Goal: Task Accomplishment & Management: Manage account settings

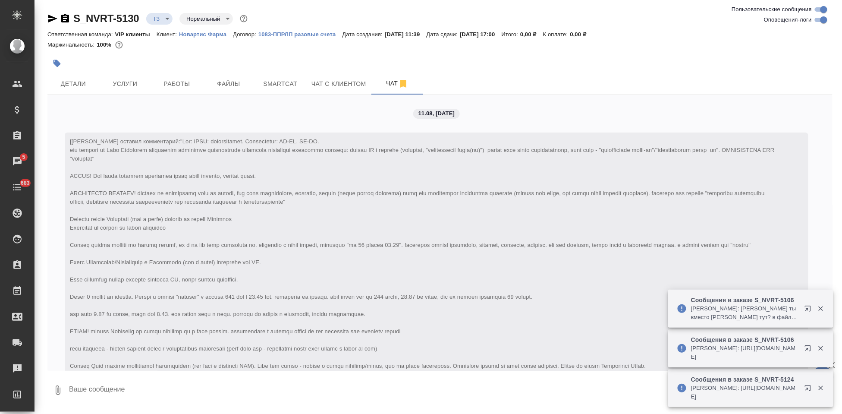
scroll to position [640, 0]
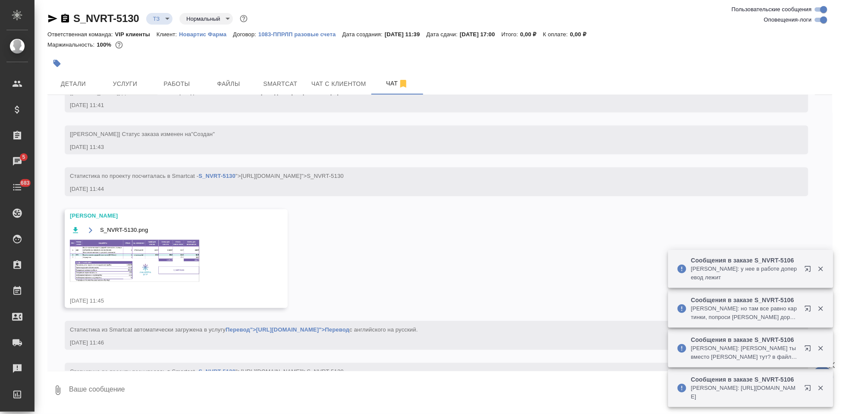
click at [148, 276] on img at bounding box center [134, 261] width 129 height 42
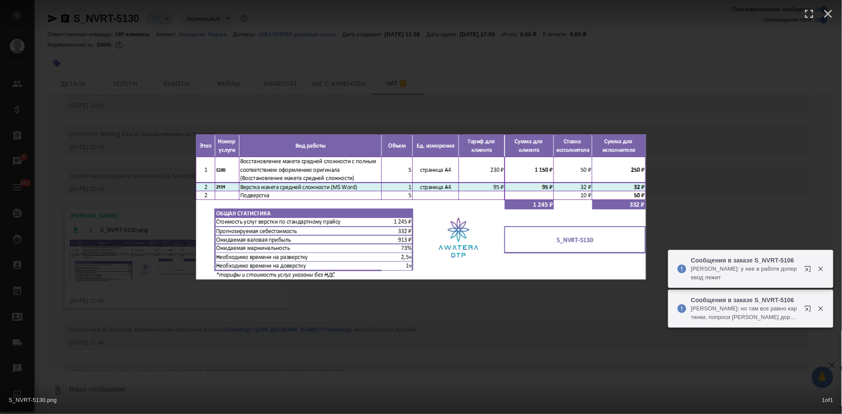
click at [412, 296] on div "S_NVRT-5130.png 1 of 1" at bounding box center [421, 207] width 842 height 414
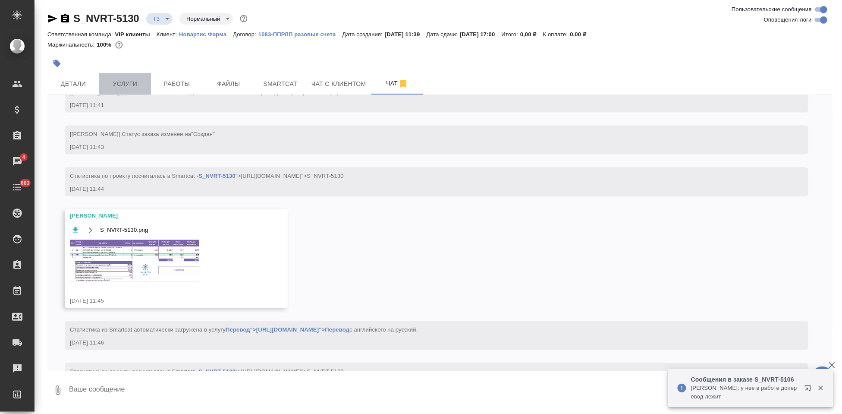
click at [126, 82] on span "Услуги" at bounding box center [124, 84] width 41 height 11
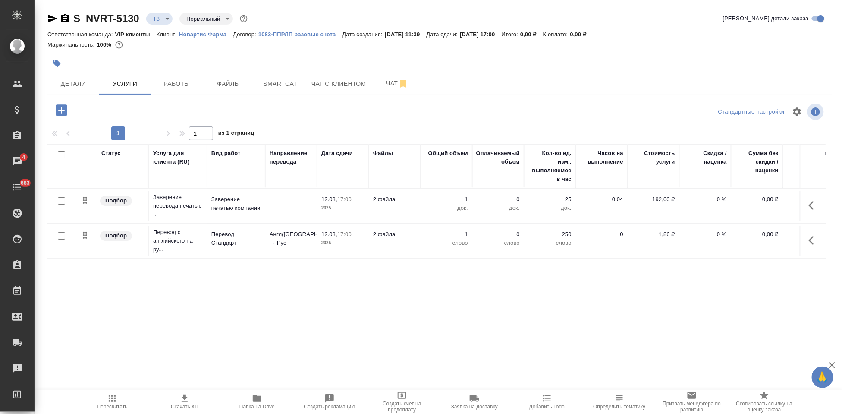
click at [60, 111] on icon "button" at bounding box center [61, 109] width 11 height 11
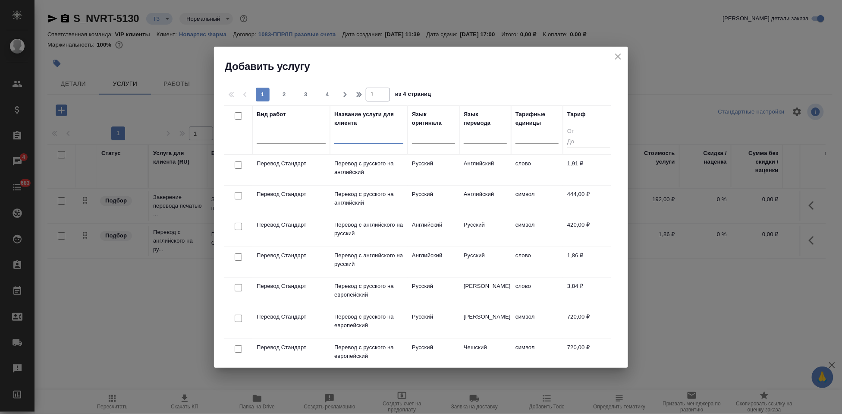
click at [376, 143] on input "text" at bounding box center [368, 137] width 69 height 11
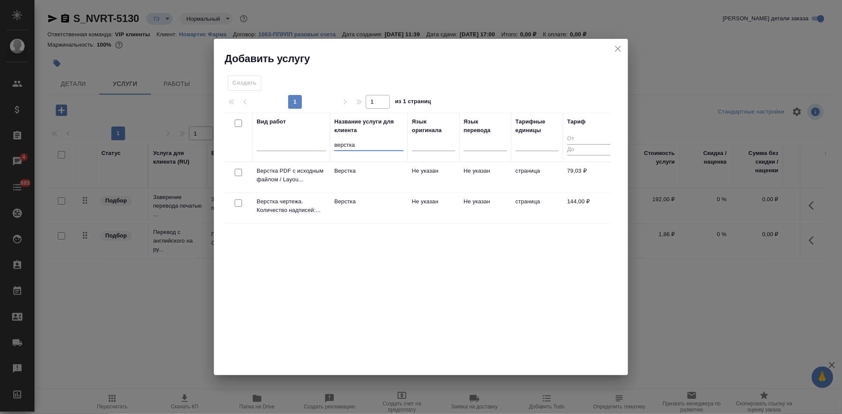
type input "верстка"
click at [433, 192] on td "Не указан" at bounding box center [434, 177] width 52 height 30
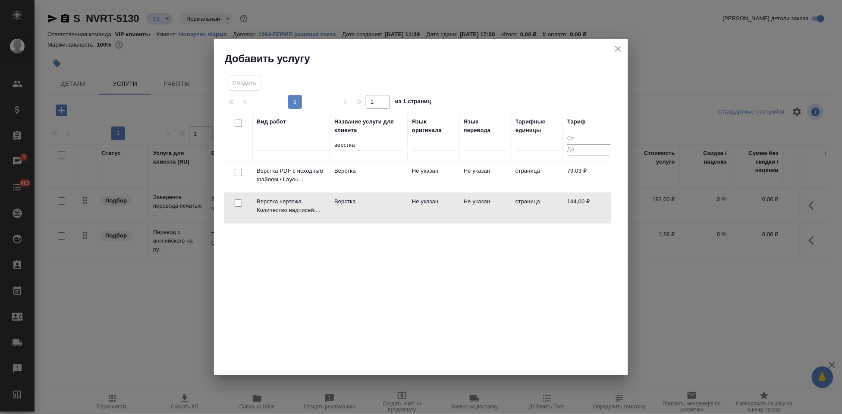
click at [433, 192] on td "Не указан" at bounding box center [434, 177] width 52 height 30
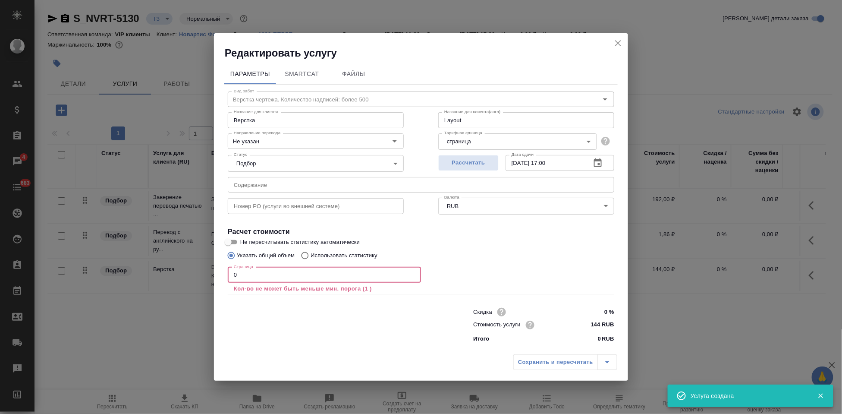
click at [315, 277] on input "0" at bounding box center [324, 275] width 193 height 16
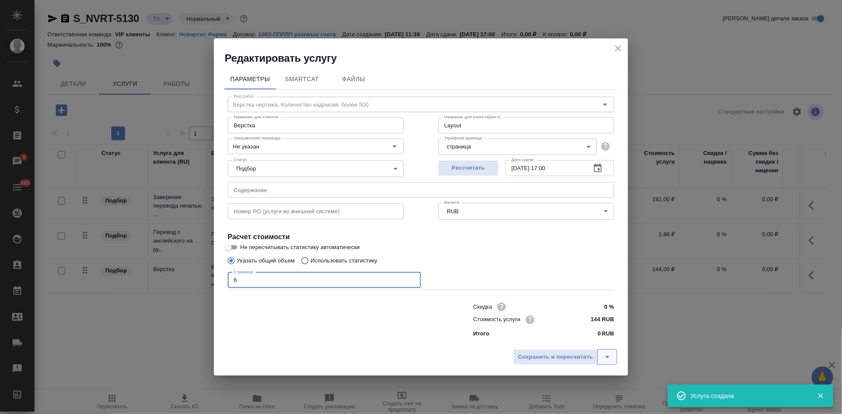
type input "6"
click at [613, 358] on button "split button" at bounding box center [608, 357] width 20 height 16
click at [552, 339] on li "Сохранить" at bounding box center [567, 338] width 104 height 14
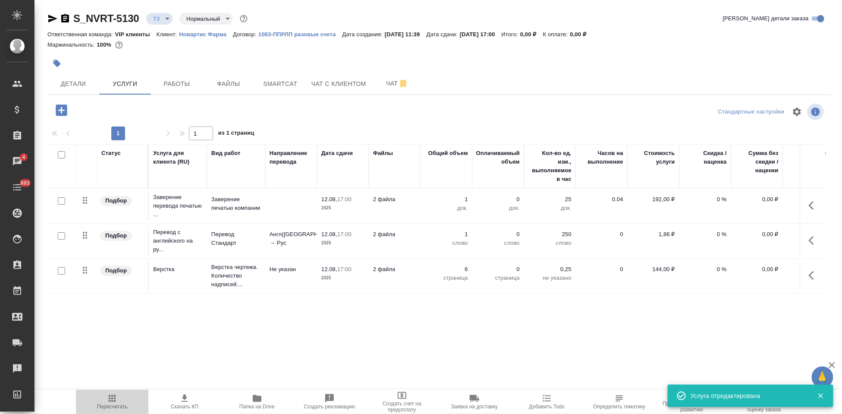
click at [113, 409] on span "Пересчитать" at bounding box center [112, 406] width 31 height 6
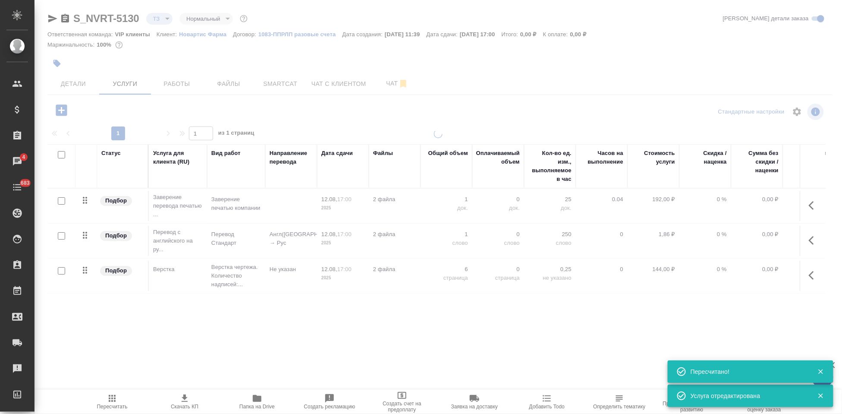
type input "new"
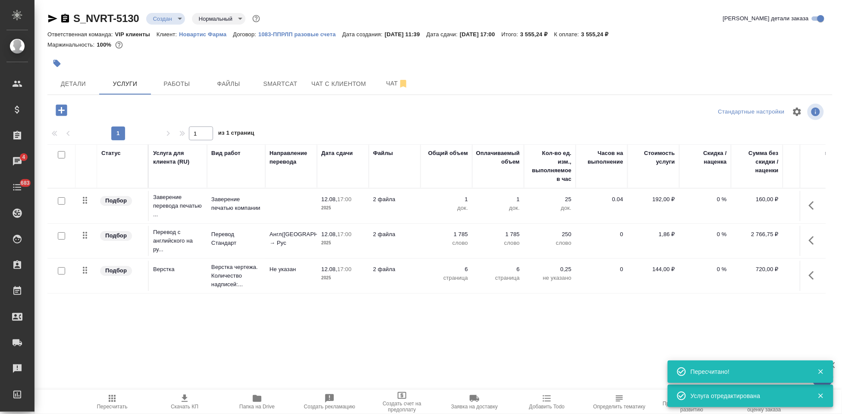
click at [188, 406] on span "Скачать КП" at bounding box center [185, 406] width 28 height 6
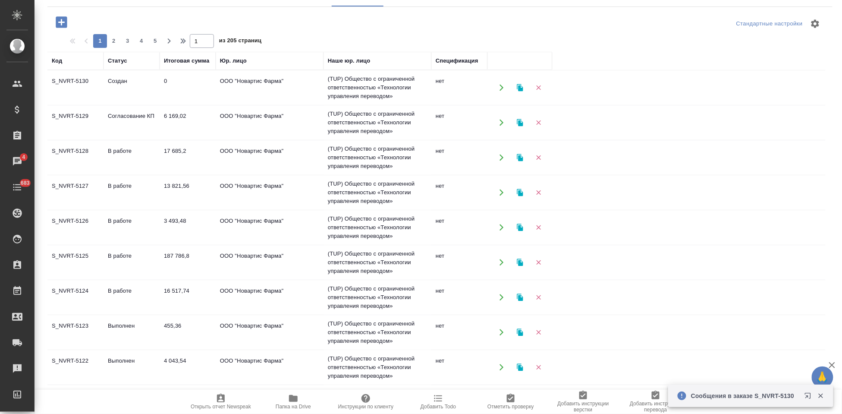
click at [139, 103] on td "Согласование КП" at bounding box center [132, 87] width 56 height 30
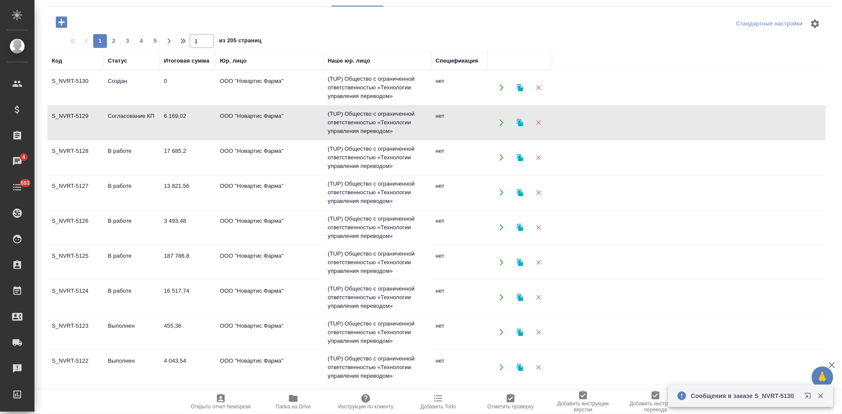
click at [139, 103] on td "Согласование КП" at bounding box center [132, 87] width 56 height 30
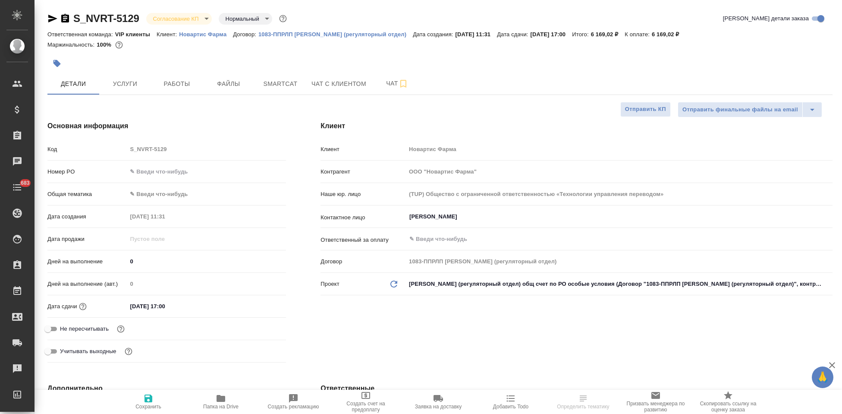
select select "RU"
type input "Грабко Мария"
type input "Комаров Роман"
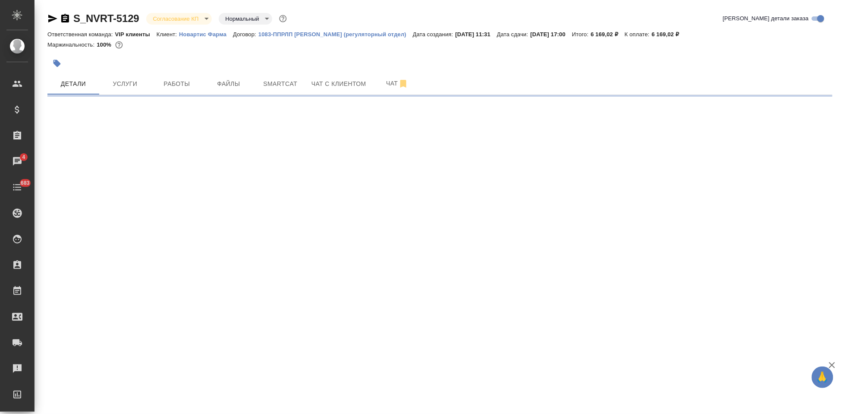
select select "RU"
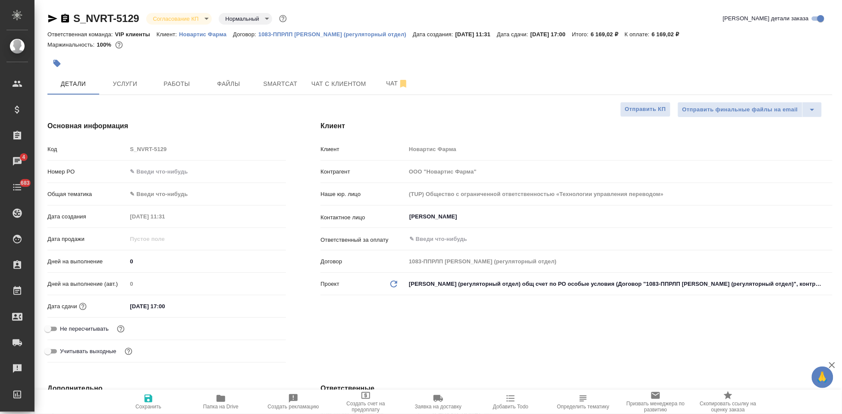
type textarea "x"
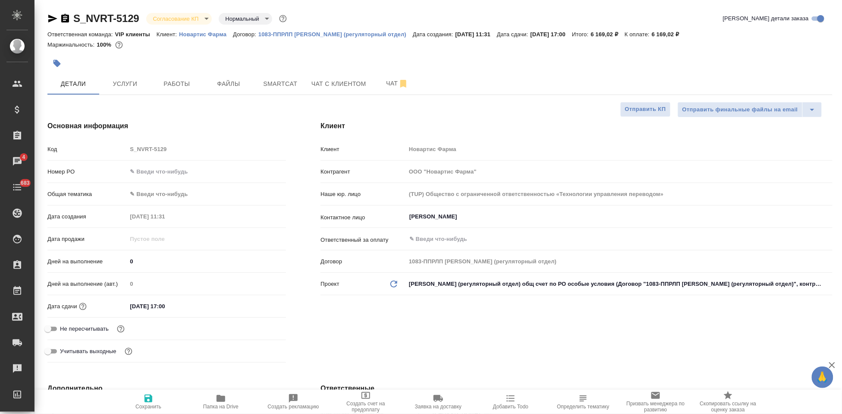
type textarea "x"
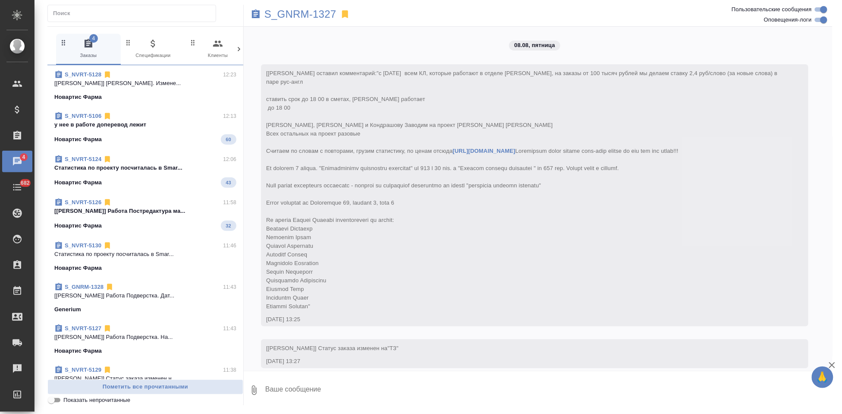
scroll to position [4346, 0]
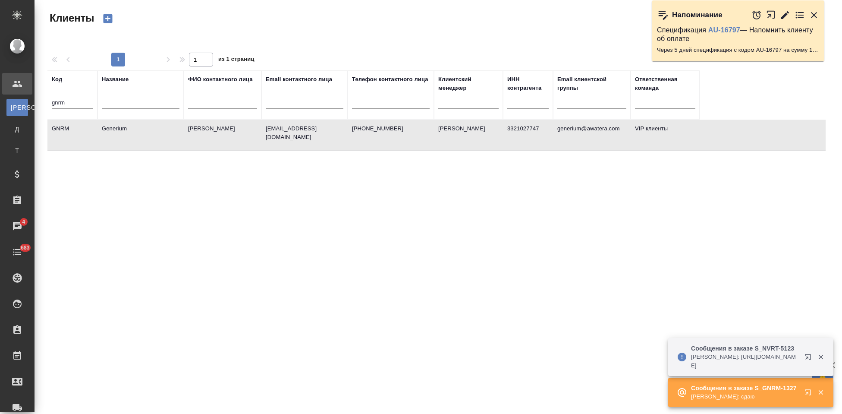
select select "RU"
click at [82, 123] on td "GNRM" at bounding box center [72, 135] width 50 height 30
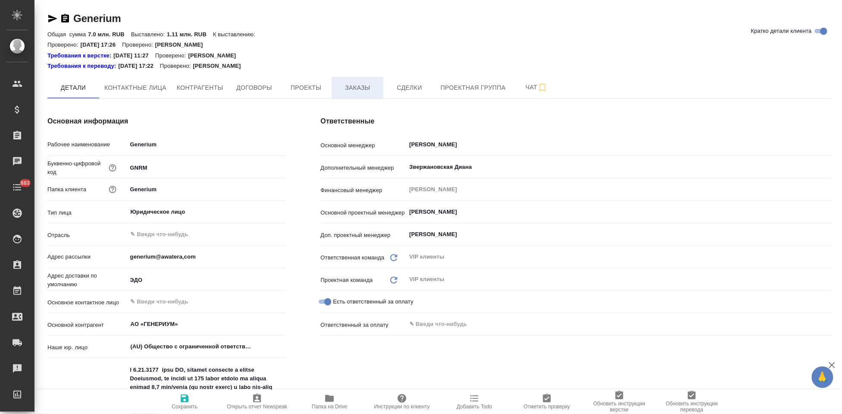
click at [368, 91] on span "Заказы" at bounding box center [357, 87] width 41 height 11
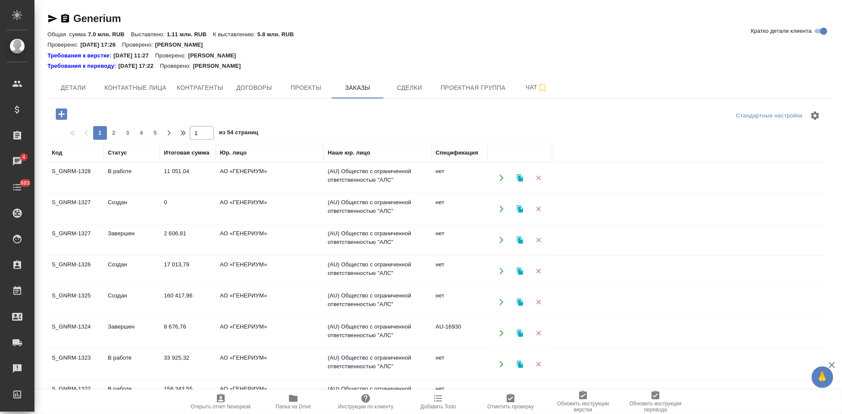
click at [142, 177] on td "В работе" at bounding box center [132, 178] width 56 height 30
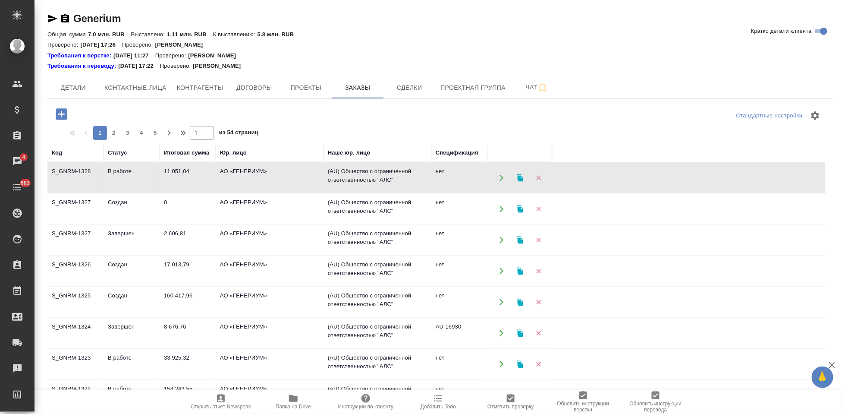
click at [142, 177] on td "В работе" at bounding box center [132, 178] width 56 height 30
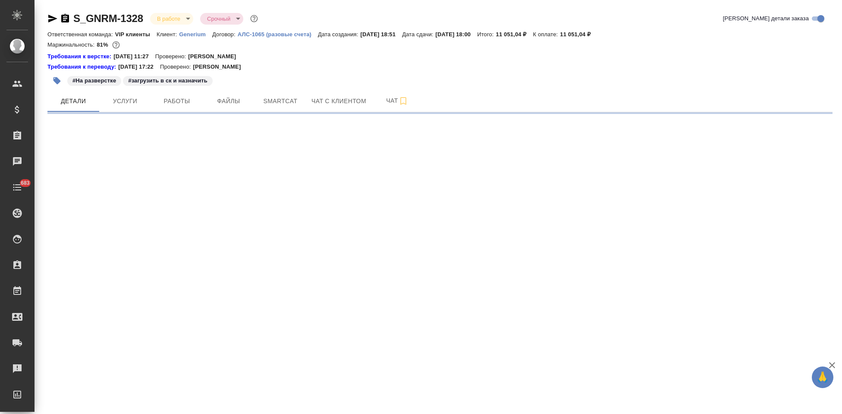
select select "RU"
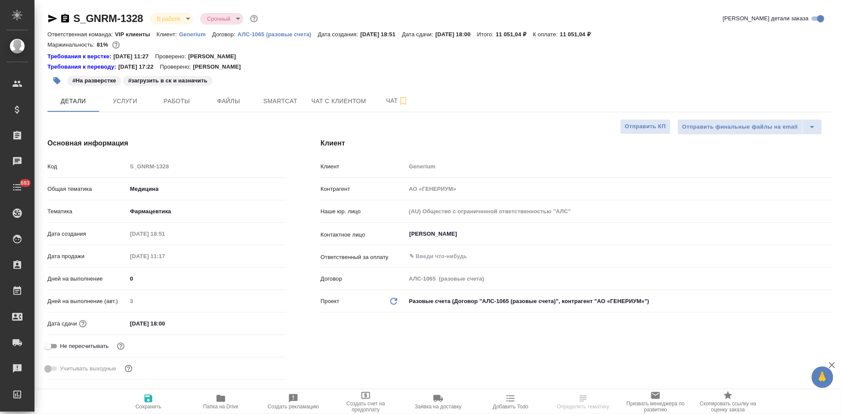
type textarea "x"
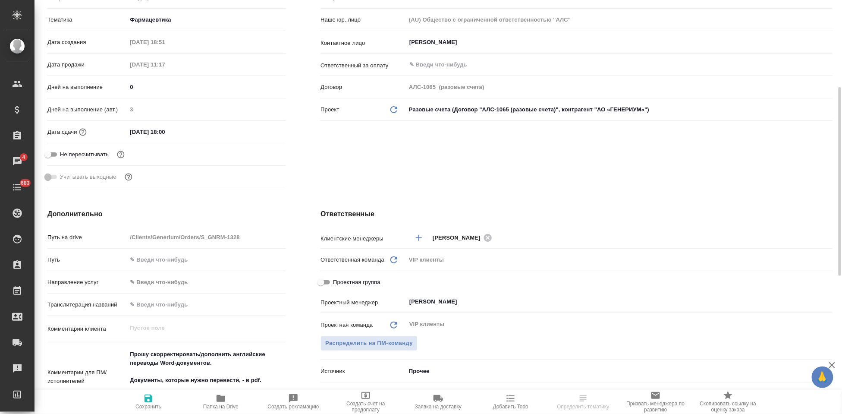
scroll to position [239, 0]
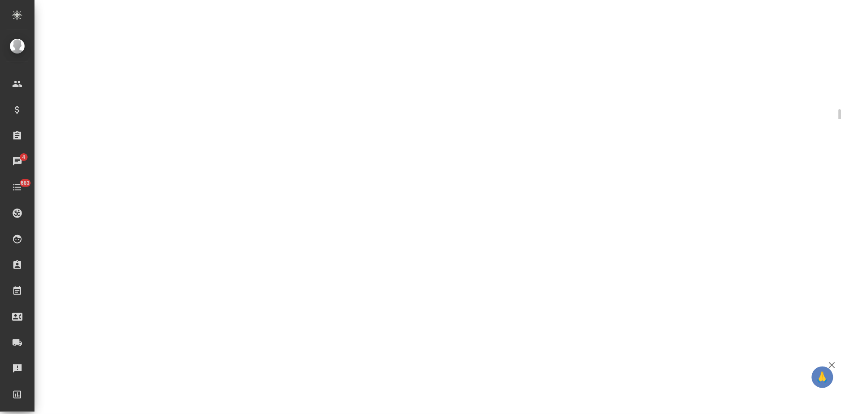
select select "RU"
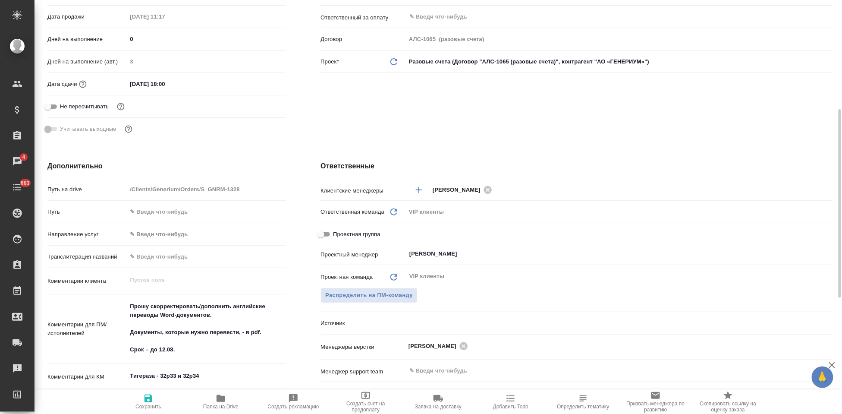
type textarea "x"
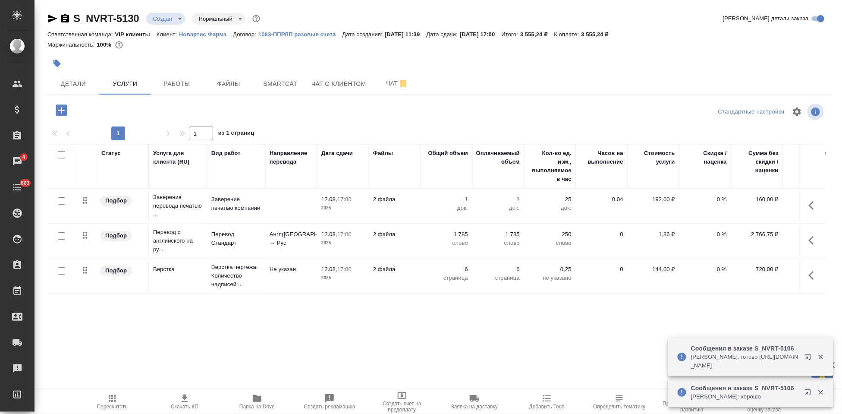
click at [190, 405] on span "Скачать КП" at bounding box center [185, 406] width 28 height 6
click at [809, 238] on icon "button" at bounding box center [814, 240] width 10 height 10
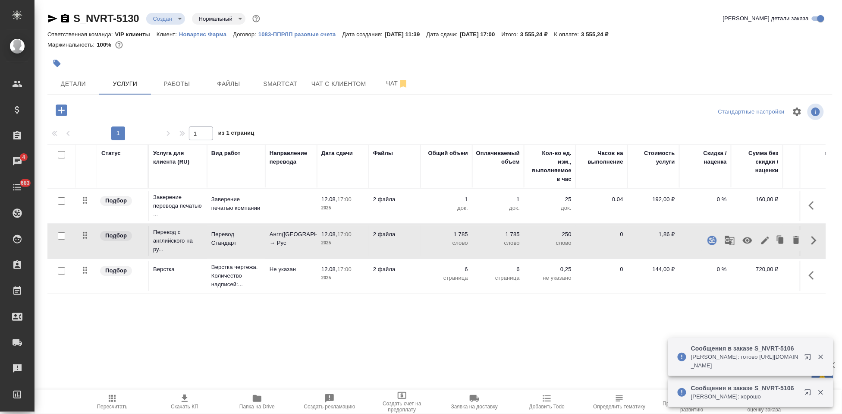
click at [761, 240] on icon "button" at bounding box center [765, 240] width 8 height 8
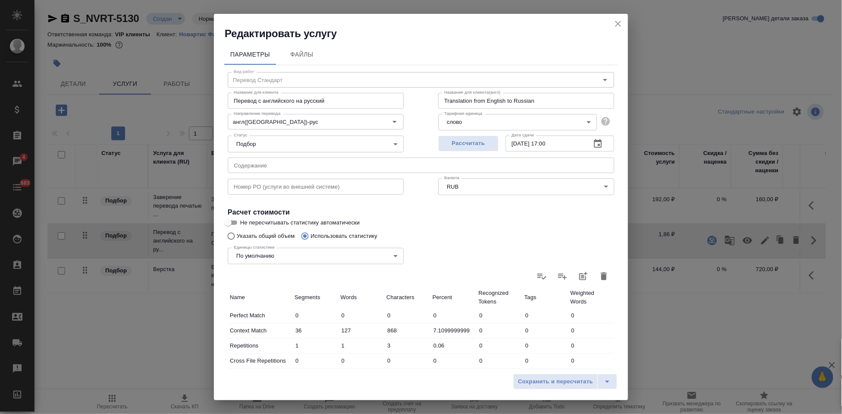
scroll to position [174, 0]
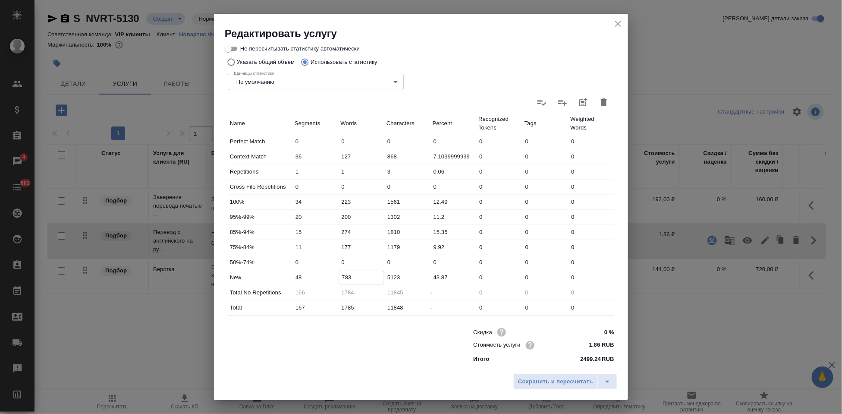
click at [344, 278] on input "783" at bounding box center [361, 277] width 45 height 13
type input "983"
click at [606, 376] on button "split button" at bounding box center [608, 382] width 20 height 16
click at [584, 367] on li "Сохранить" at bounding box center [567, 364] width 104 height 14
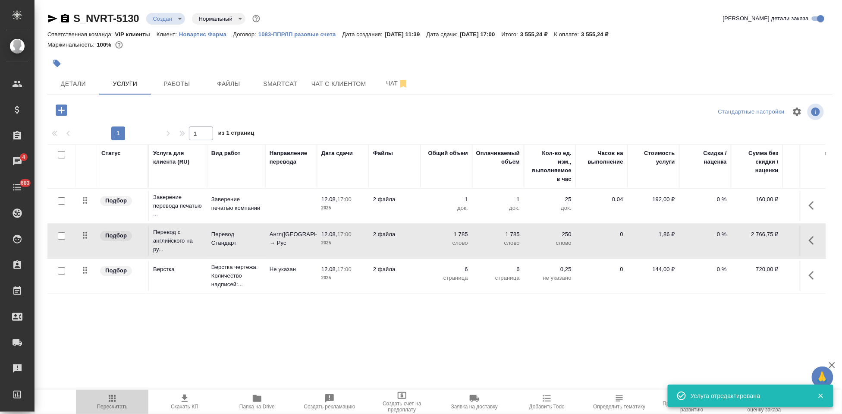
click at [113, 406] on span "Пересчитать" at bounding box center [112, 406] width 31 height 6
click at [186, 403] on icon "button" at bounding box center [184, 398] width 10 height 10
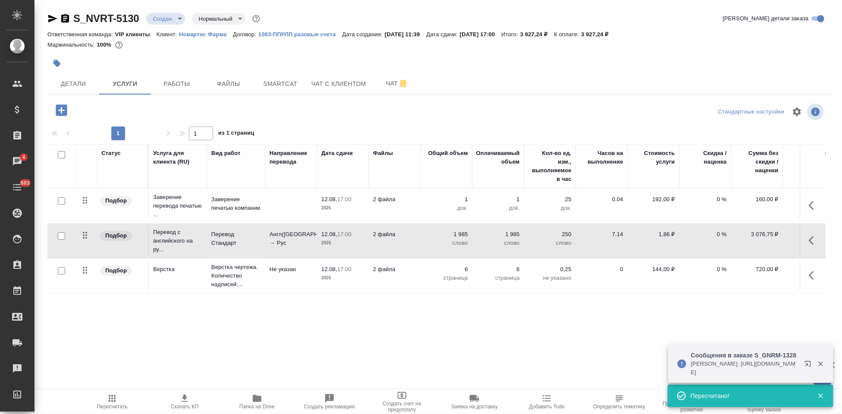
click at [180, 19] on body "🙏 .cls-1 fill:#fff; AWATERA Kabargina Anna Клиенты Спецификации Заказы 4 Чаты 6…" at bounding box center [421, 207] width 842 height 414
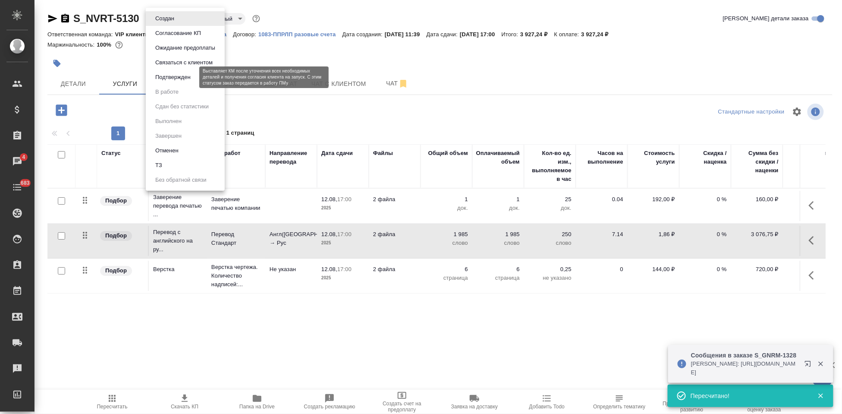
click at [179, 80] on button "Подтвержден" at bounding box center [173, 76] width 41 height 9
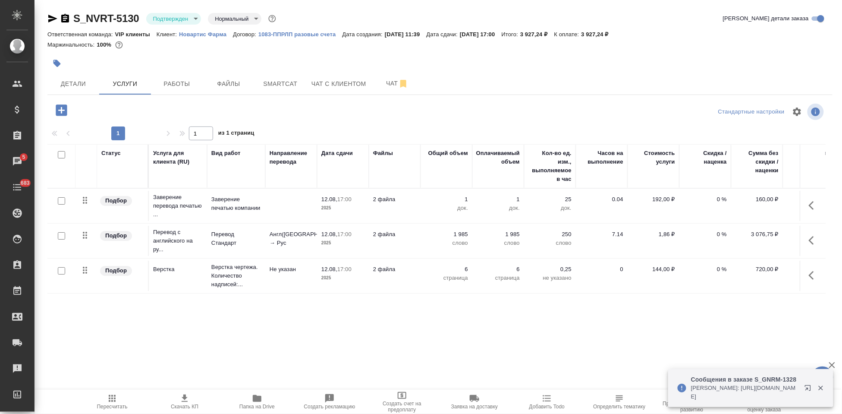
click at [249, 403] on span "Папка на Drive" at bounding box center [257, 401] width 62 height 16
click at [223, 88] on span "Файлы" at bounding box center [228, 84] width 41 height 11
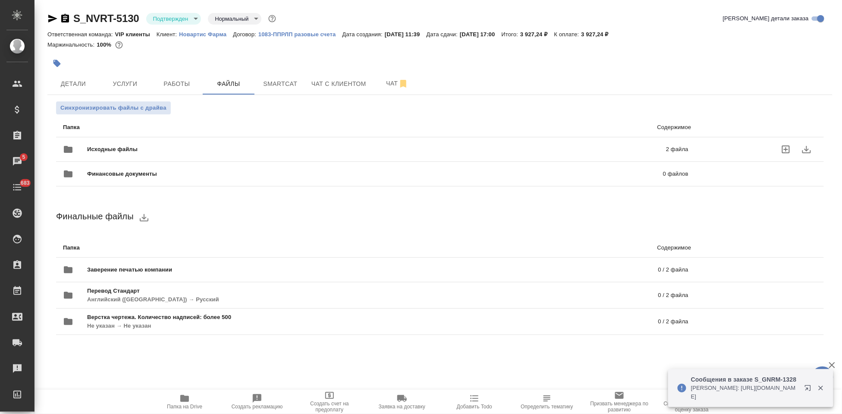
click at [601, 142] on div "Исходные файлы 2 файла" at bounding box center [376, 149] width 626 height 21
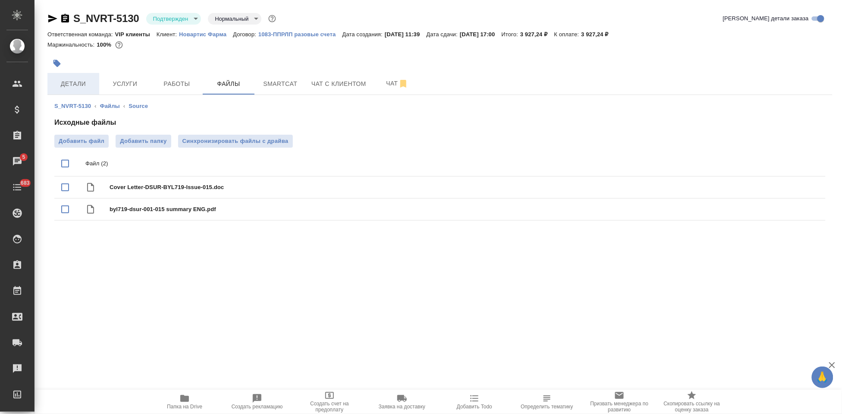
click at [63, 76] on button "Детали" at bounding box center [73, 84] width 52 height 22
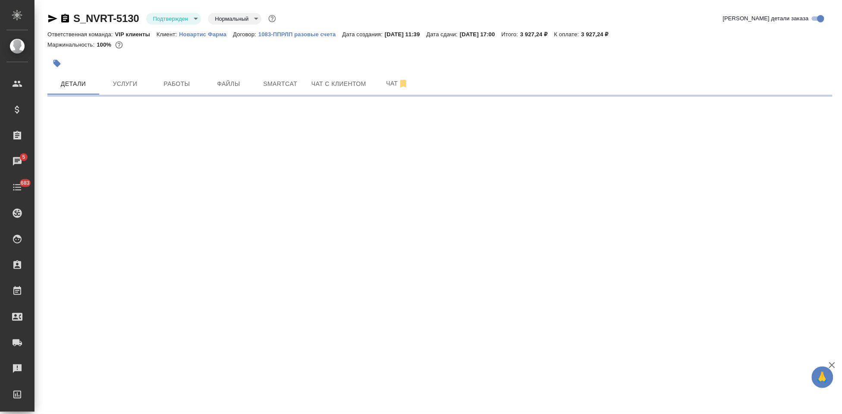
select select "RU"
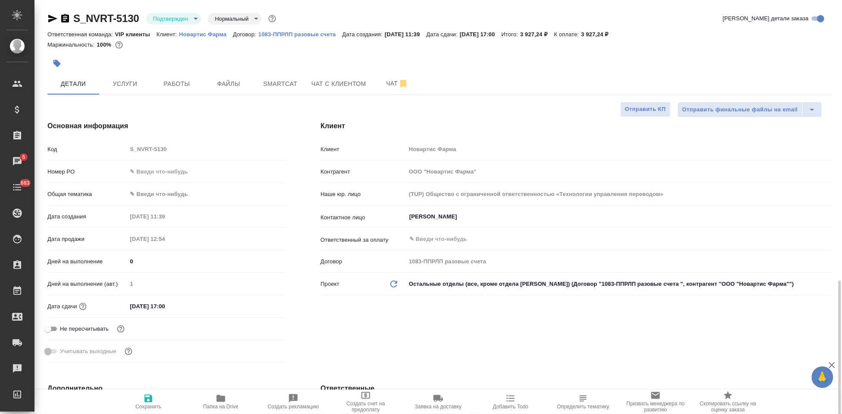
type textarea "x"
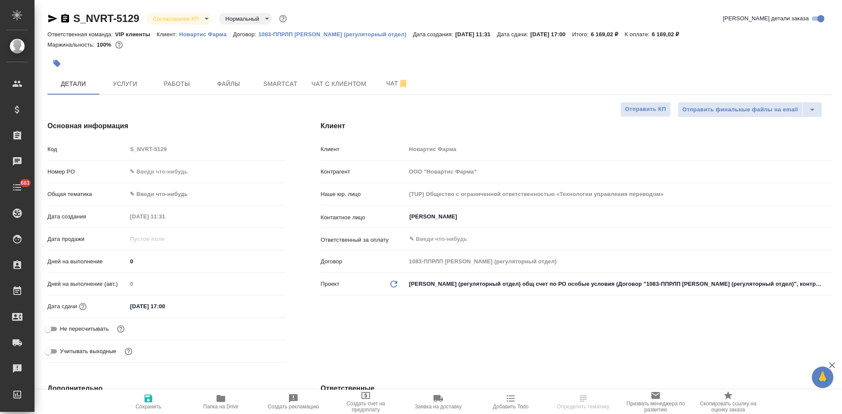
select select "RU"
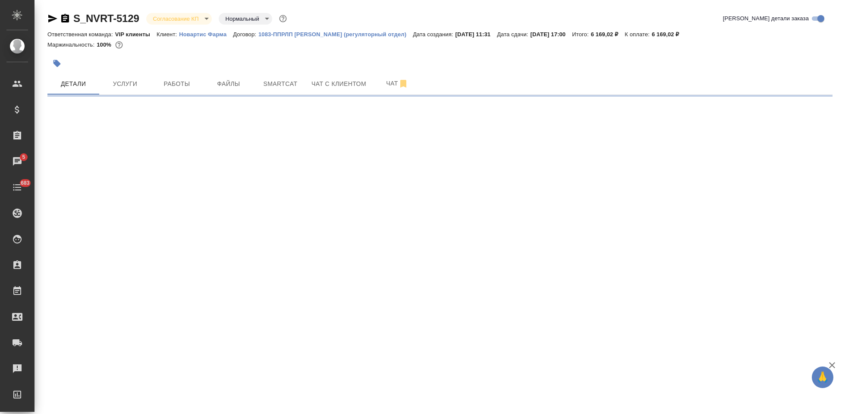
select select "RU"
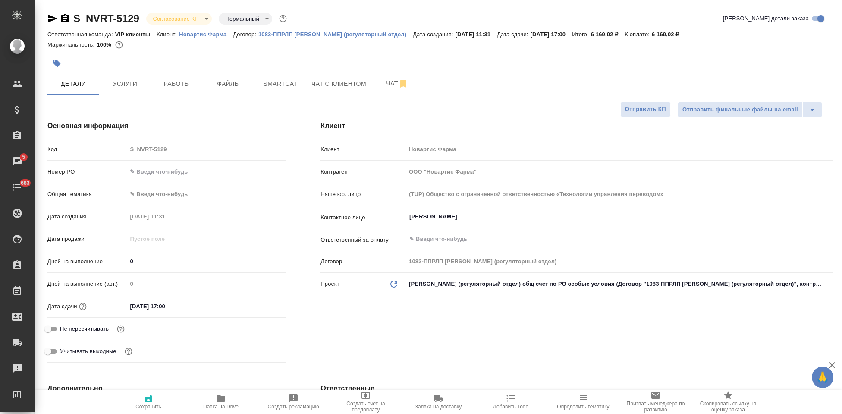
type textarea "x"
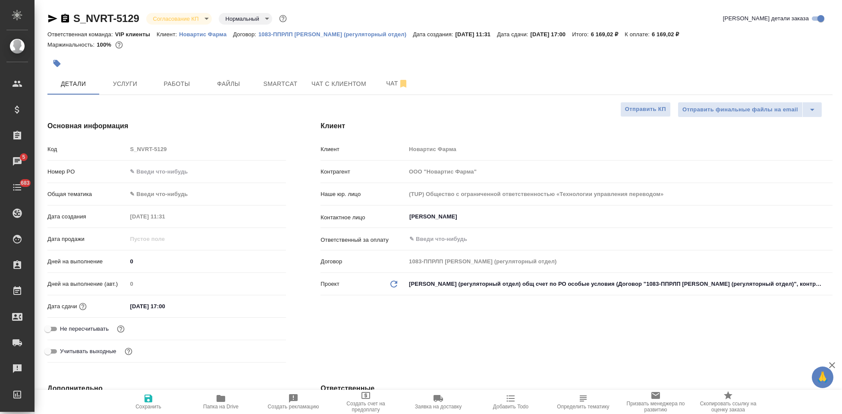
type textarea "x"
click at [202, 19] on body "🙏 .cls-1 fill:#fff; AWATERA Kabargina [PERSON_NAME] Спецификации Заказы 5 Чаты …" at bounding box center [421, 207] width 842 height 414
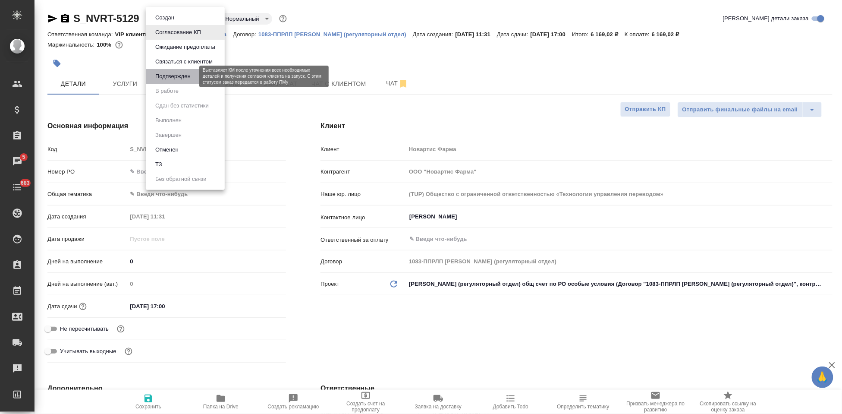
click at [191, 75] on button "Подтвержден" at bounding box center [173, 76] width 41 height 9
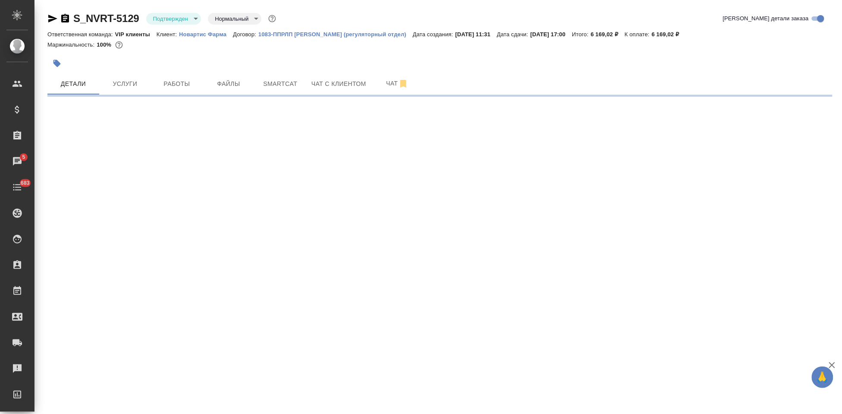
select select "RU"
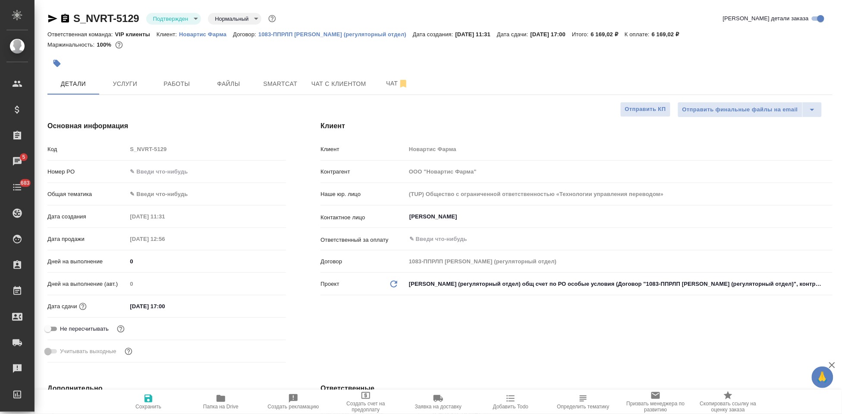
type textarea "x"
